Goal: Share content

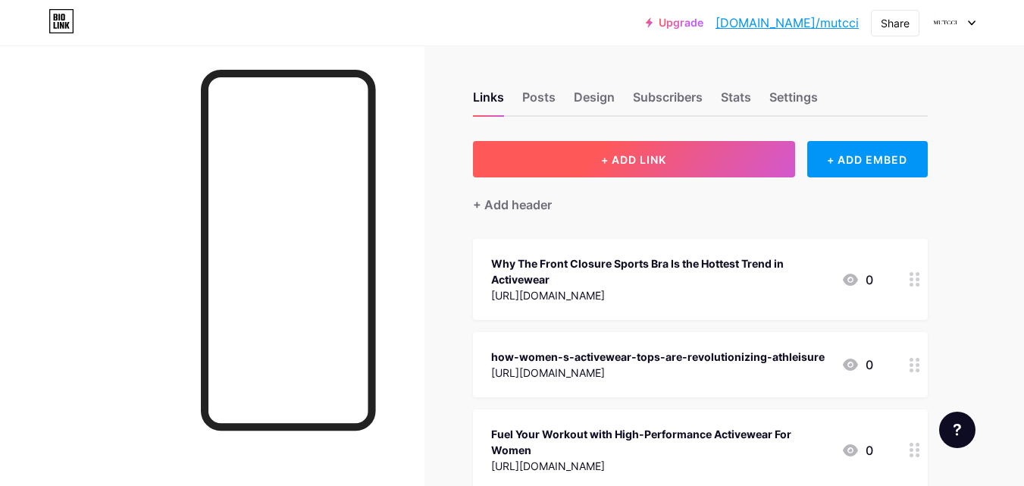
click at [624, 165] on span "+ ADD LINK" at bounding box center [633, 159] width 65 height 13
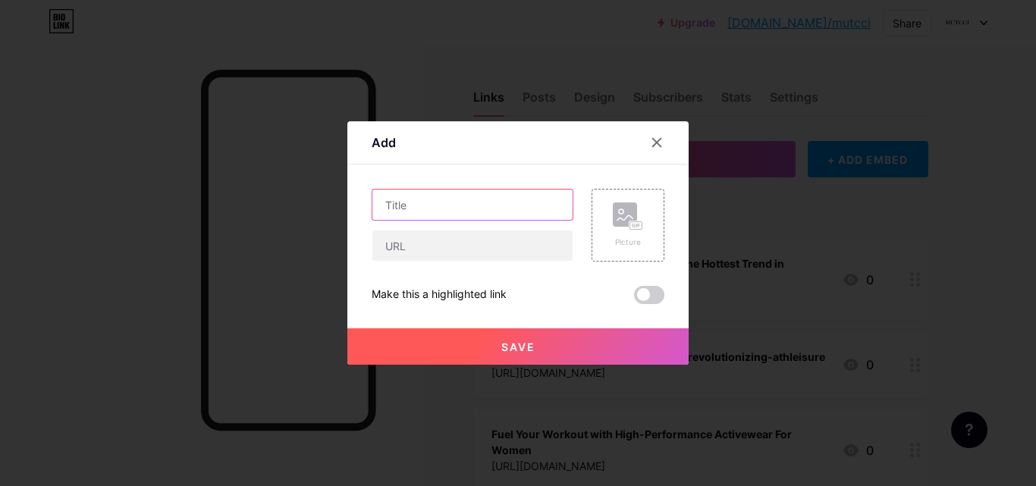
click at [447, 213] on input "text" at bounding box center [472, 205] width 200 height 30
click at [428, 198] on input "text" at bounding box center [472, 205] width 200 height 30
paste input "Boost Your Gym Confidence With Functional Activewear For Women"
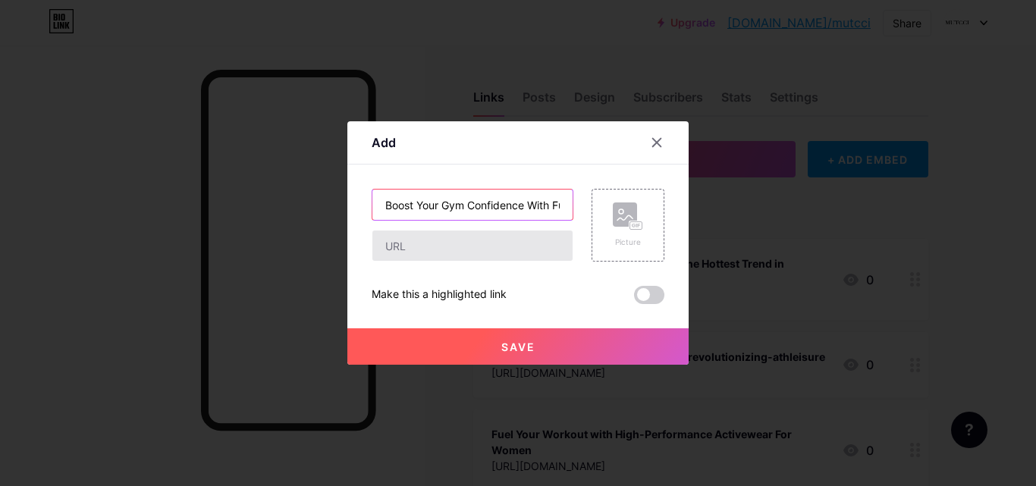
scroll to position [0, 165]
type input "Boost Your Gym Confidence With Functional Activewear For Women"
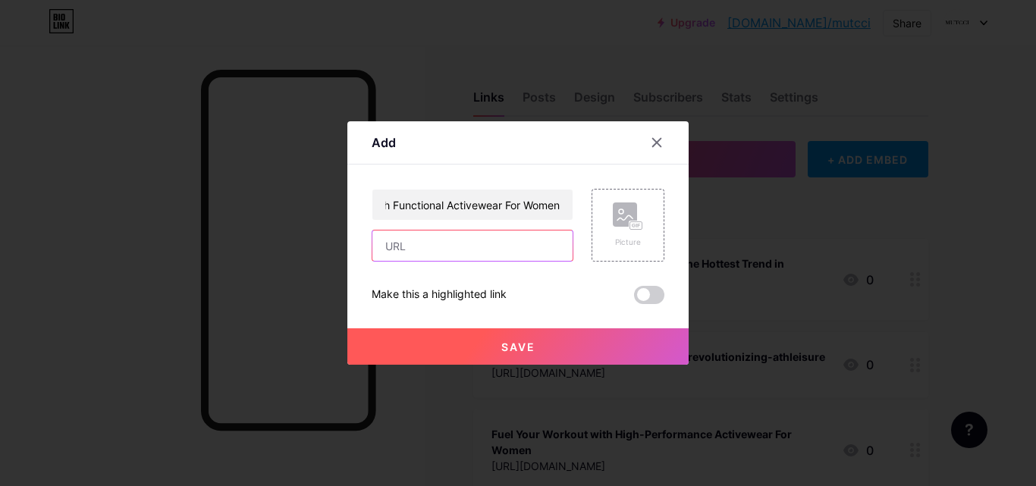
click at [407, 244] on input "text" at bounding box center [472, 245] width 200 height 30
paste input "[URL][DOMAIN_NAME]"
type input "[URL][DOMAIN_NAME]"
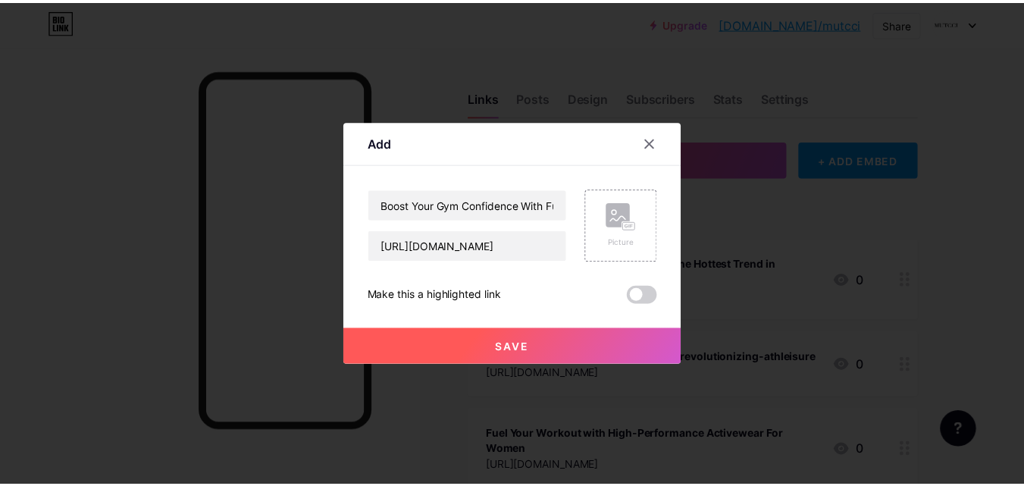
scroll to position [0, 0]
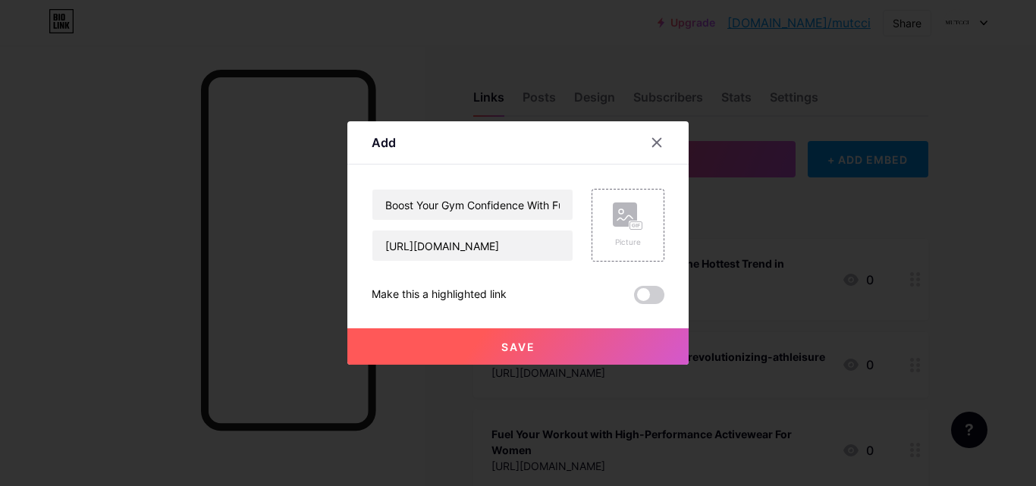
click at [488, 343] on button "Save" at bounding box center [517, 346] width 341 height 36
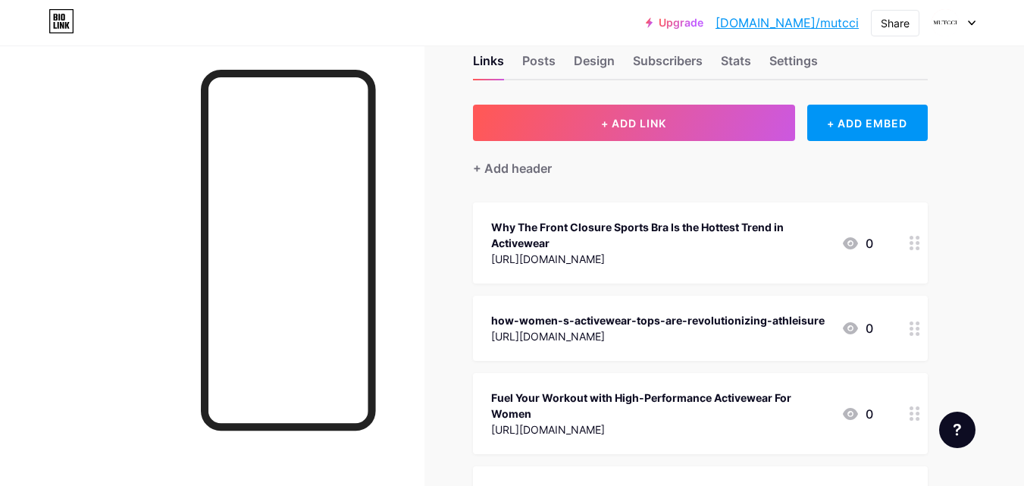
scroll to position [27, 0]
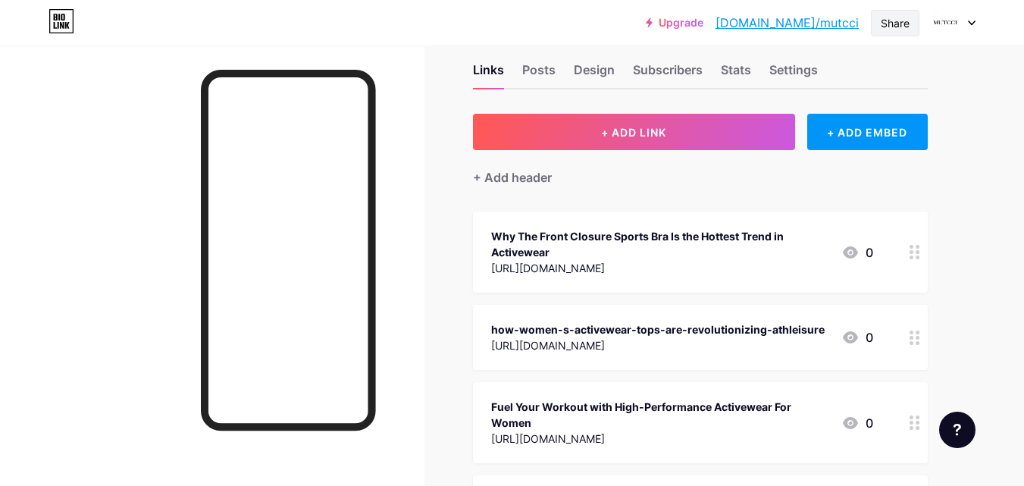
click at [885, 32] on div "Share" at bounding box center [895, 23] width 49 height 27
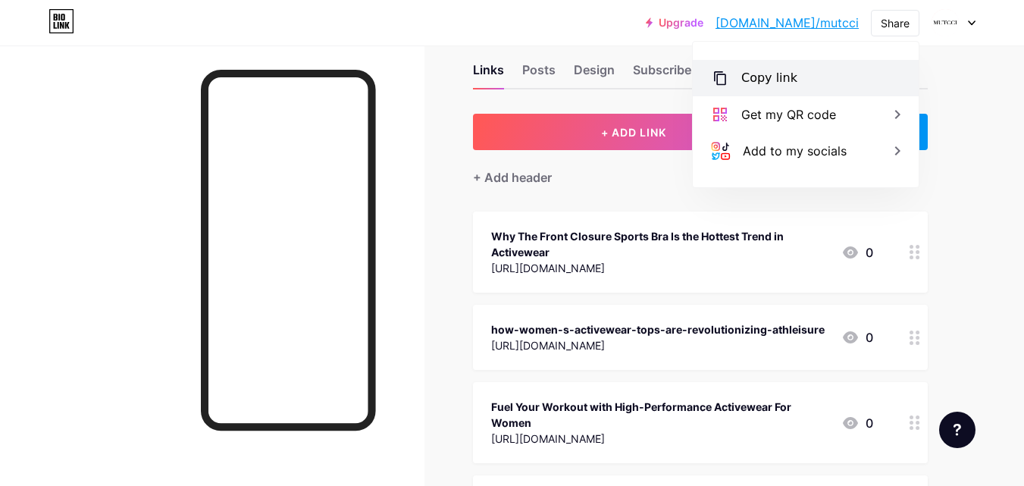
click at [754, 74] on div "Copy link" at bounding box center [769, 78] width 56 height 18
